Goal: Share content

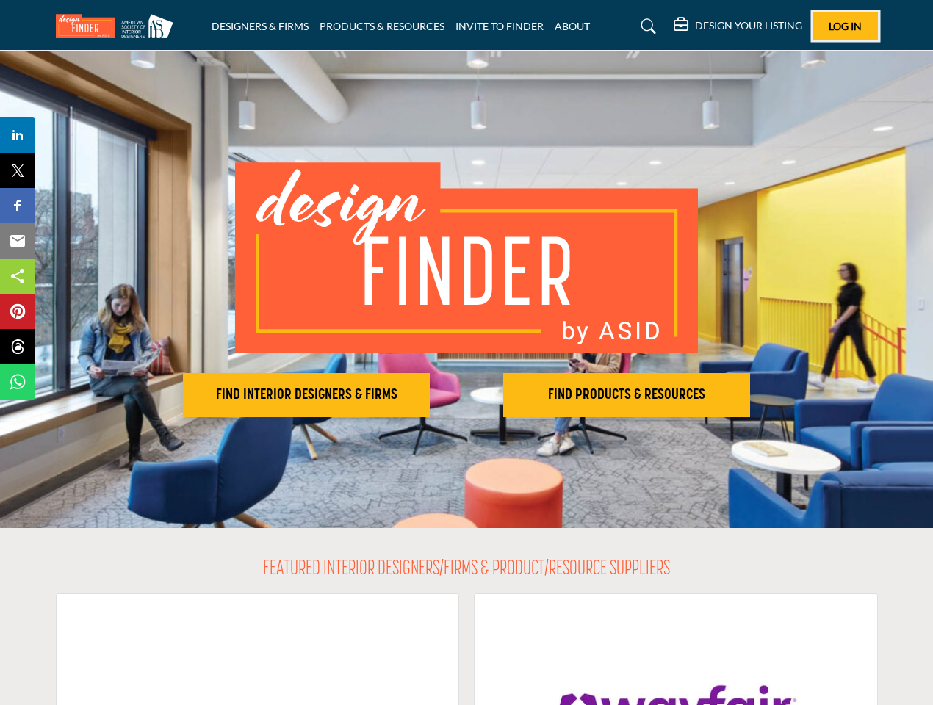
click at [845, 26] on span "Log In" at bounding box center [845, 26] width 33 height 12
click at [306, 395] on h2 "FIND INTERIOR DESIGNERS & FIRMS" at bounding box center [306, 395] width 238 height 18
click at [425, 395] on h2 "FIND PRODUCTS & RESOURCES" at bounding box center [306, 395] width 238 height 18
click at [18, 135] on span "Share" at bounding box center [25, 135] width 42 height 18
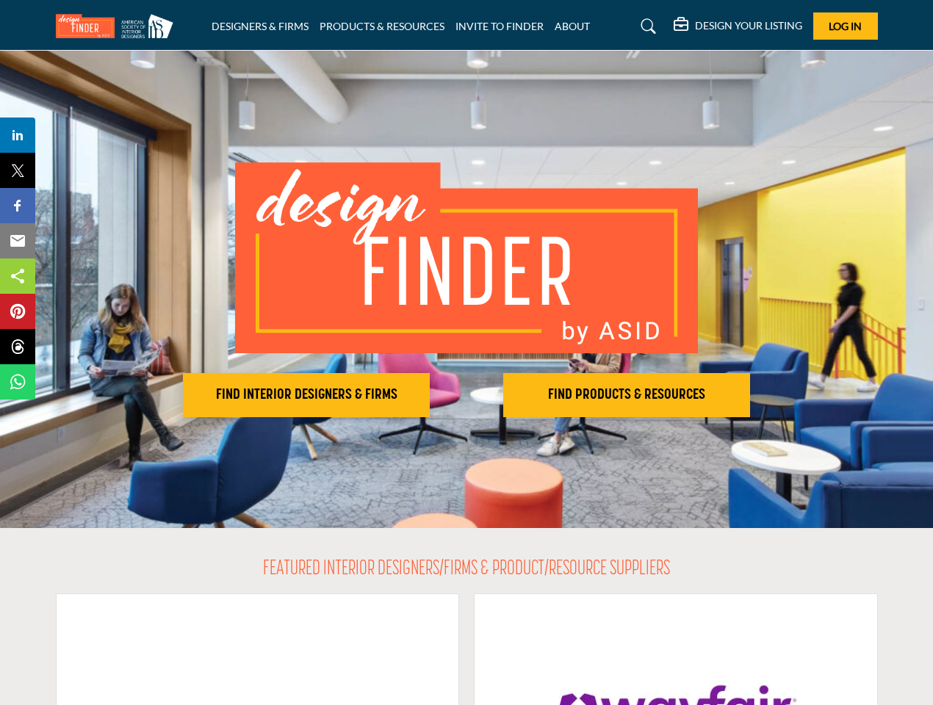
click at [18, 170] on span "Tweet" at bounding box center [25, 171] width 42 height 18
click at [18, 206] on span "Share" at bounding box center [25, 206] width 42 height 18
click at [18, 241] on span "Email" at bounding box center [24, 241] width 40 height 18
click at [18, 276] on span "Share" at bounding box center [25, 276] width 42 height 18
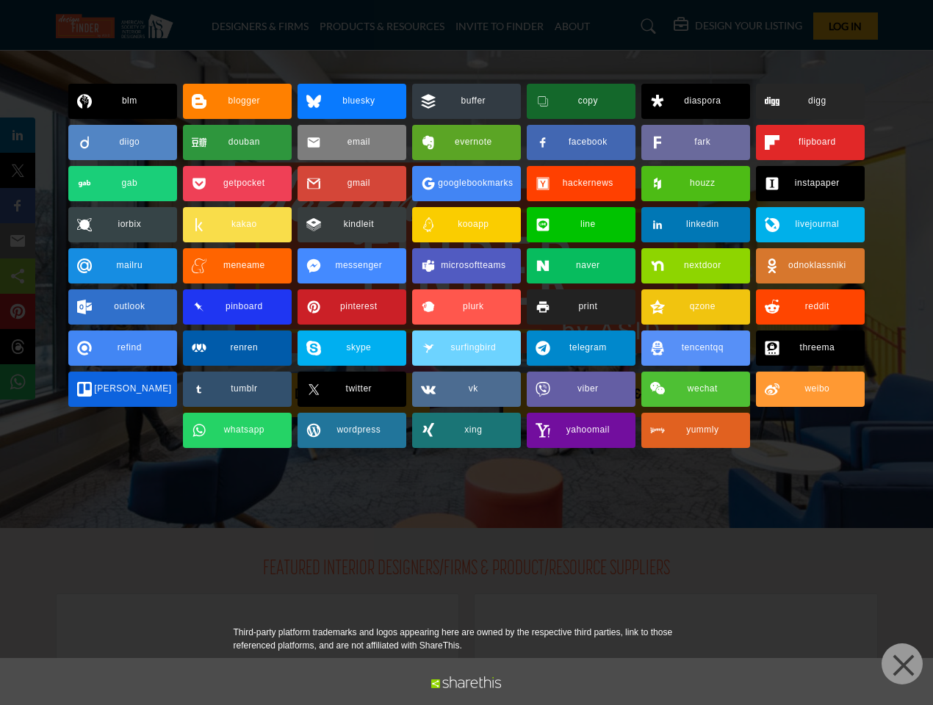
click at [18, 311] on span "Pin" at bounding box center [17, 312] width 27 height 18
